Goal: Entertainment & Leisure: Consume media (video, audio)

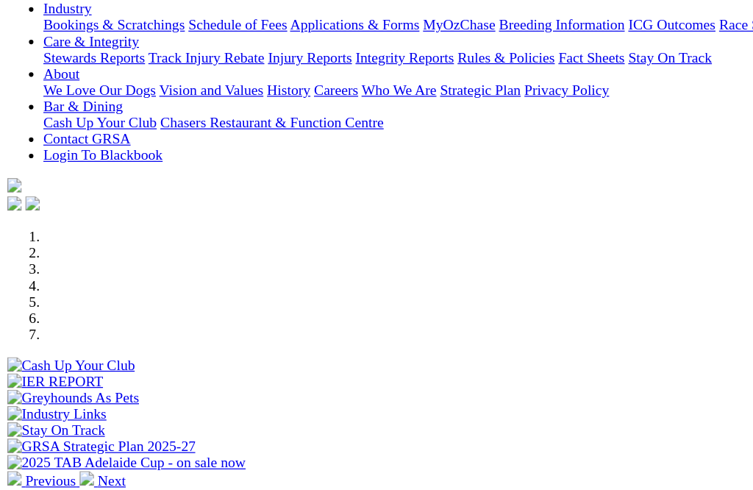
scroll to position [278, 0]
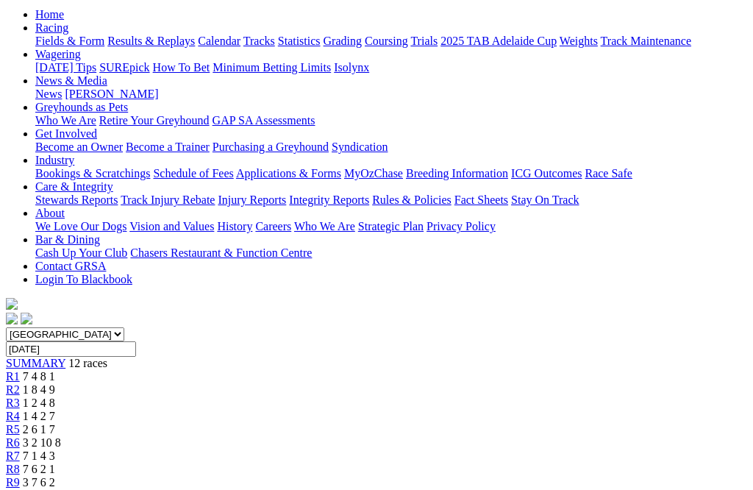
scroll to position [151, 12]
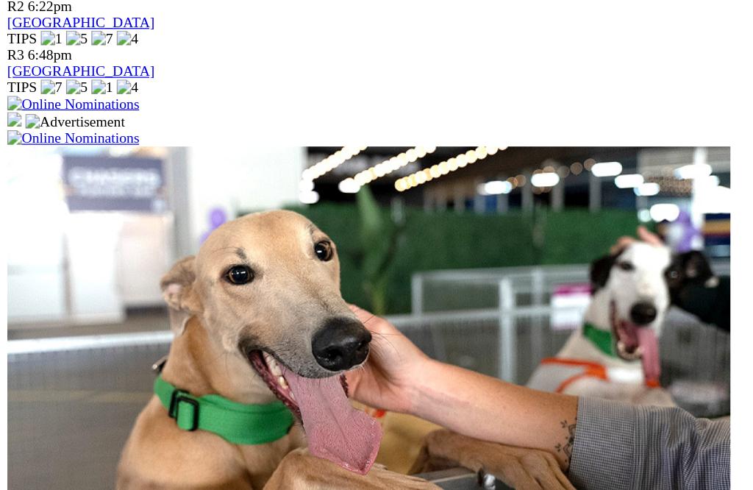
scroll to position [1031, 0]
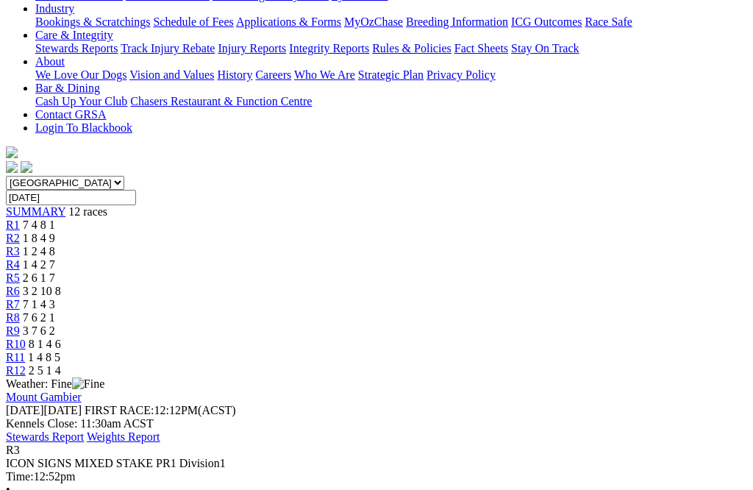
scroll to position [304, 0]
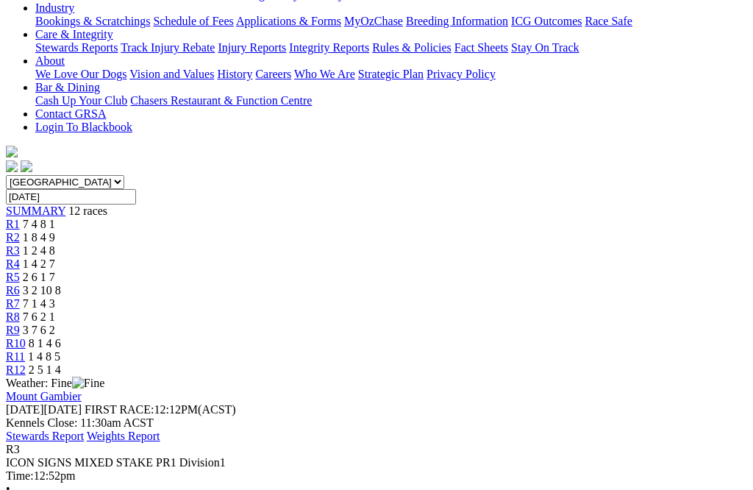
scroll to position [0, 0]
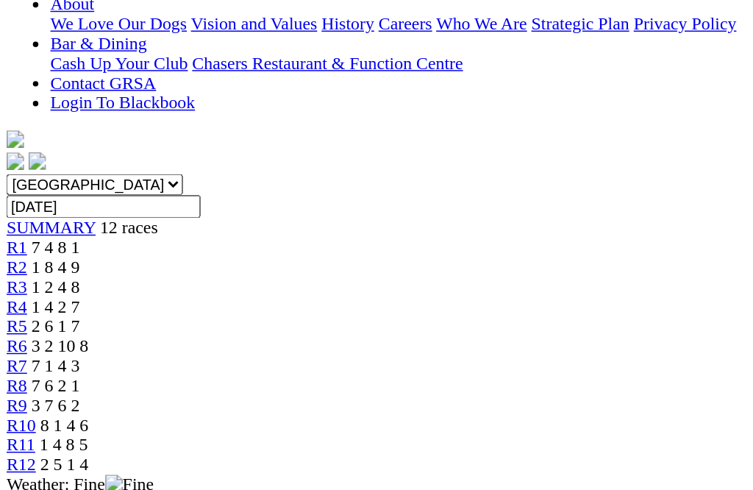
scroll to position [362, 2]
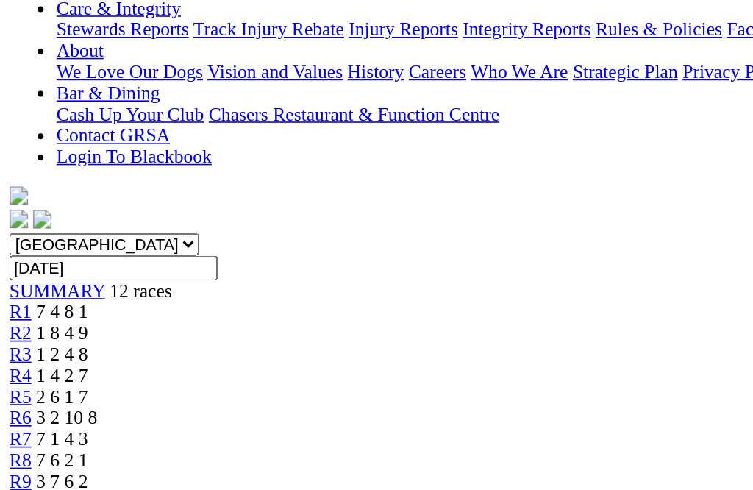
scroll to position [334, 0]
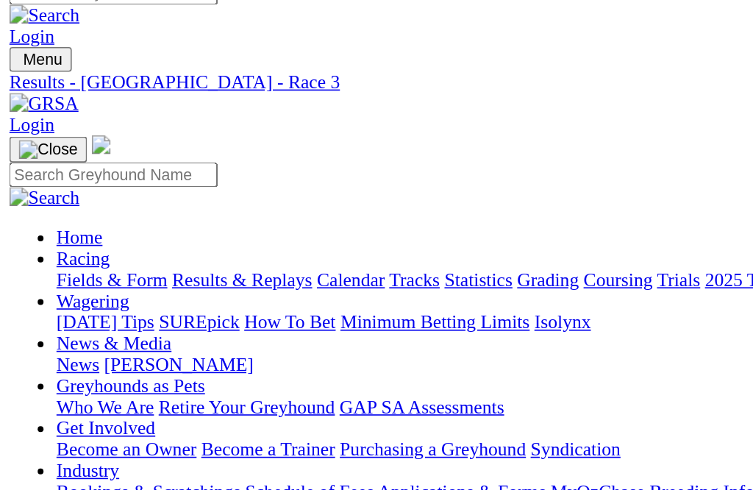
scroll to position [21, 0]
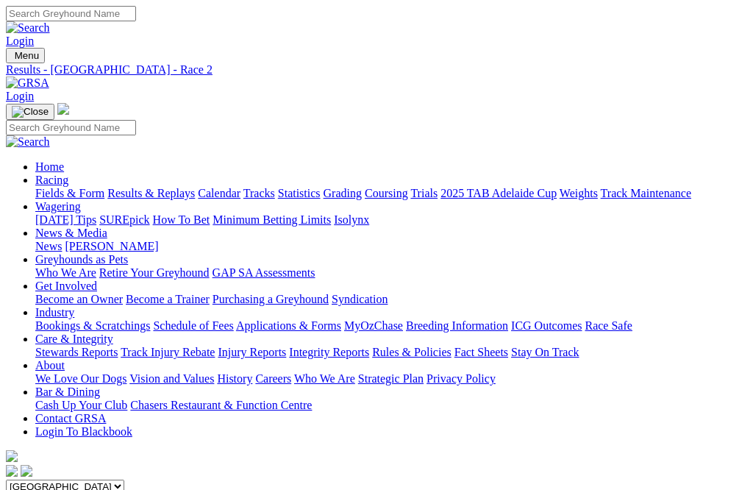
scroll to position [286, 0]
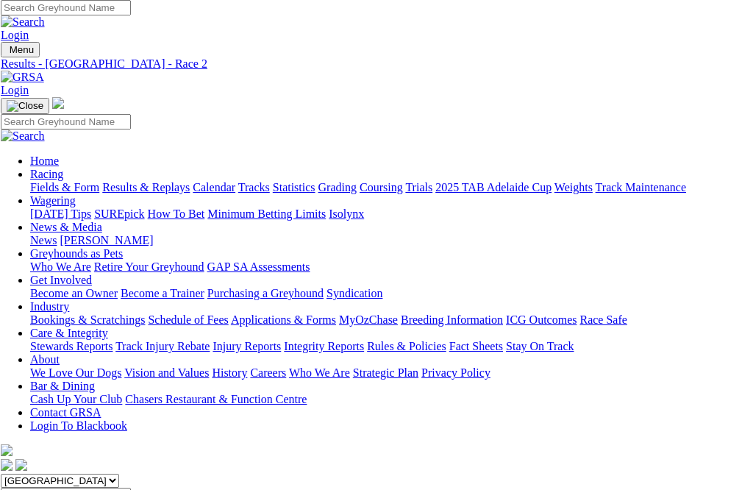
scroll to position [7, 5]
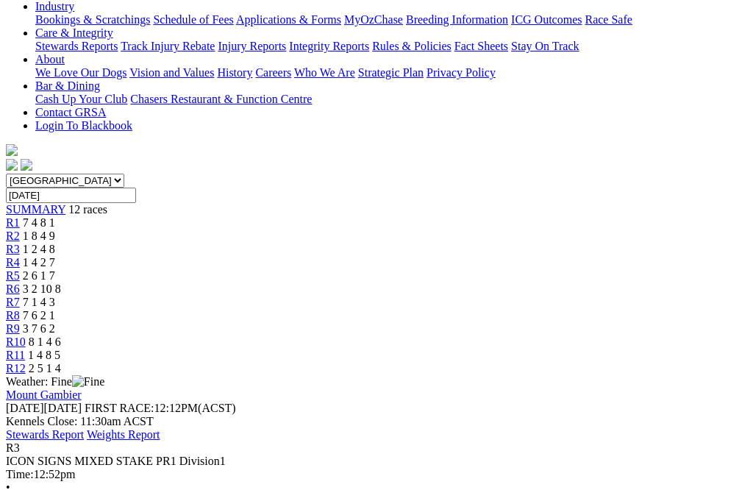
scroll to position [307, 0]
